Goal: Information Seeking & Learning: Find specific fact

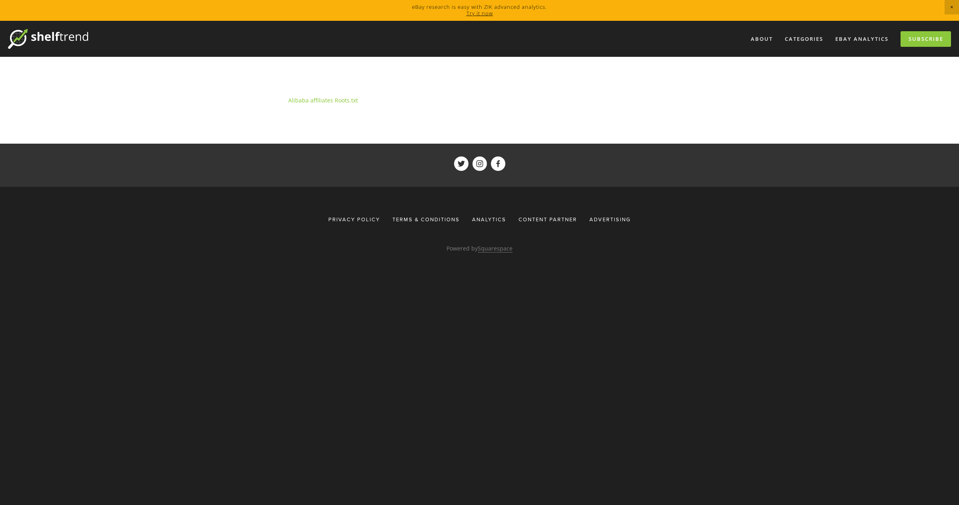
click at [363, 103] on p "Alibaba affiliates Roots.txt" at bounding box center [479, 100] width 383 height 10
click at [435, 99] on p "Alibaba affiliates Roots.txt" at bounding box center [479, 100] width 383 height 10
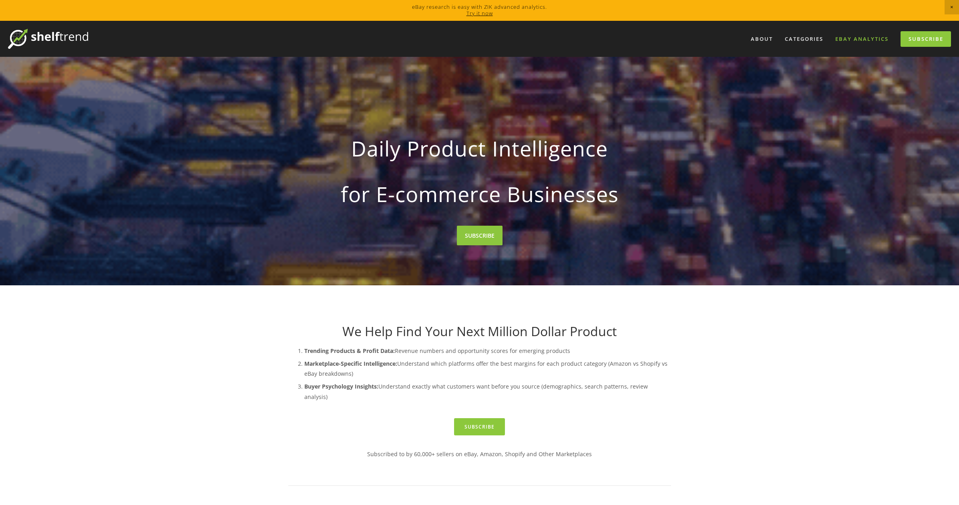
click at [849, 40] on link "eBay Analytics" at bounding box center [862, 38] width 64 height 13
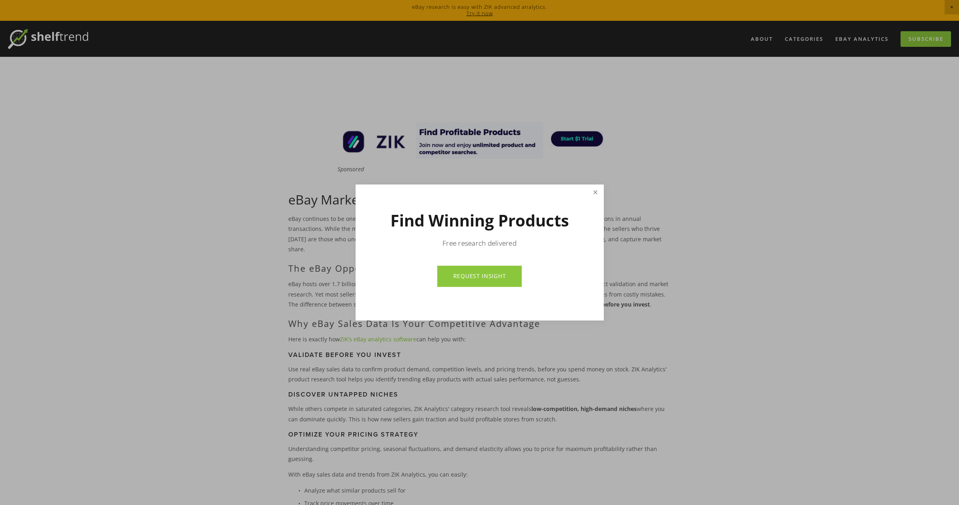
click at [598, 193] on link "Close" at bounding box center [595, 193] width 14 height 14
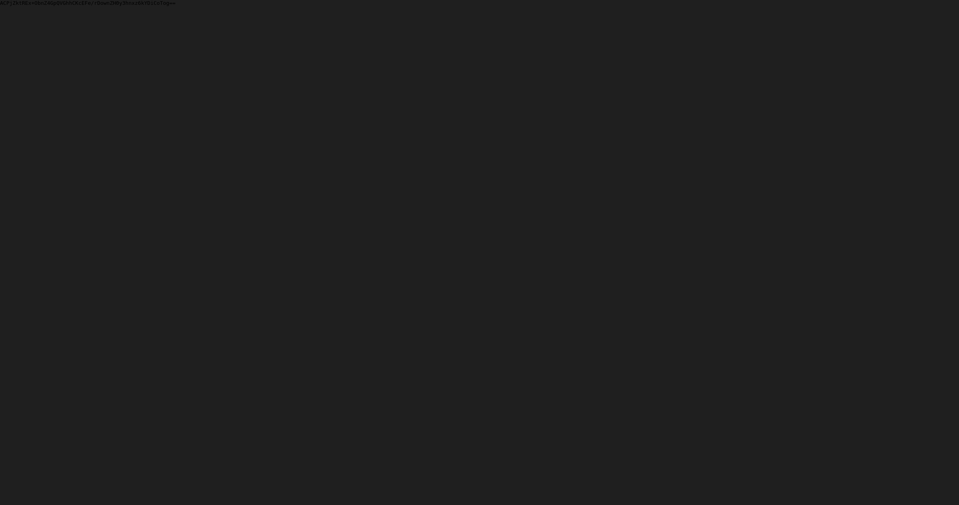
click at [148, 6] on html "ACPjZktREx+ObnZ4GpQVGhhCKcEFe/rDownZH0y3hnxz6kYDiCoTog==" at bounding box center [479, 3] width 959 height 6
drag, startPoint x: 19, startPoint y: 10, endPoint x: 925, endPoint y: 362, distance: 971.8
click at [925, 6] on html "ACPjZktREx+ObnZ4GpQVGhhCKcEFe/rDownZH0y3hnxz6kYDiCoTog==" at bounding box center [479, 3] width 959 height 6
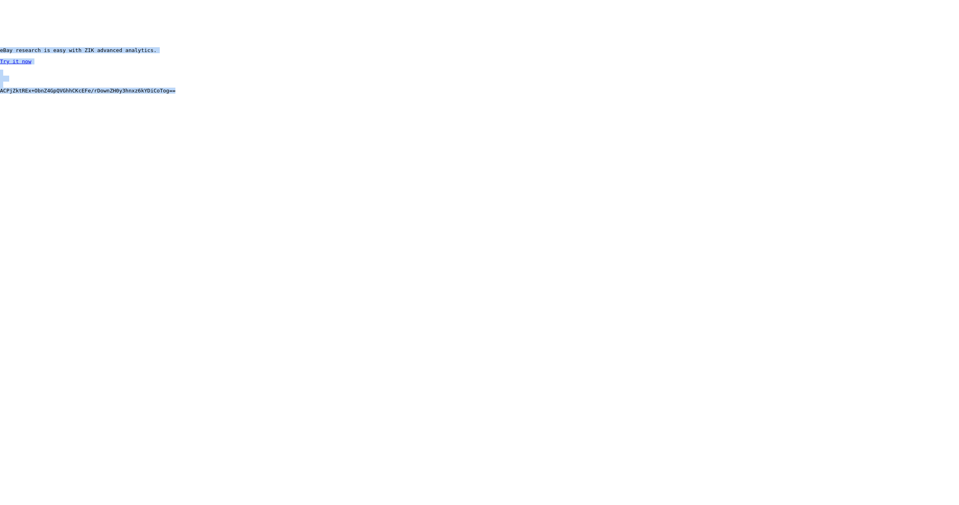
drag, startPoint x: 162, startPoint y: 91, endPoint x: 0, endPoint y: 48, distance: 167.2
click at [0, 48] on body "eBay research is easy with ZIK advanced analytics. Try it now ACPjZktREx+ObnZ4G…" at bounding box center [479, 56] width 959 height 112
copy body "eBay research is easy with ZIK advanced analytics. Try it now ACPjZktREx+ObnZ4G…"
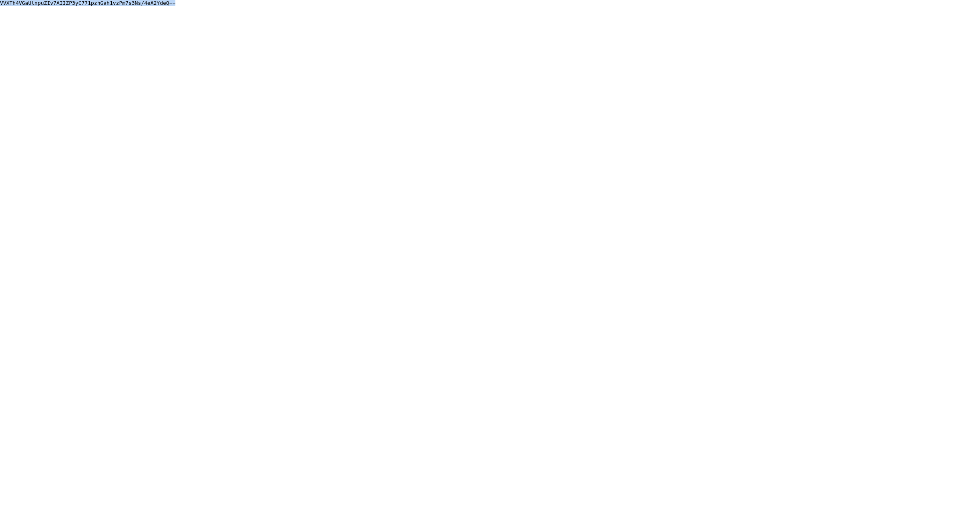
drag, startPoint x: 183, startPoint y: 3, endPoint x: -2, endPoint y: 4, distance: 185.3
click at [0, 4] on html "VVXTh4VGaUlxpuZIv7AIIZP3yC771pzhGah1vzPm7s3Ns/4eA2YdeQ==" at bounding box center [479, 9] width 959 height 18
copy body "VVXTh4VGaUlxpuZIv7AIIZP3yC771pzhGah1vzPm7s3Ns/4eA2YdeQ=="
click at [291, 18] on html "VVXTh4VGaUlxpuZIv7AIIZP3yC771pzhGah1vzPm7s3Ns/4eA2YdeQ==" at bounding box center [479, 9] width 959 height 18
